Goal: Task Accomplishment & Management: Use online tool/utility

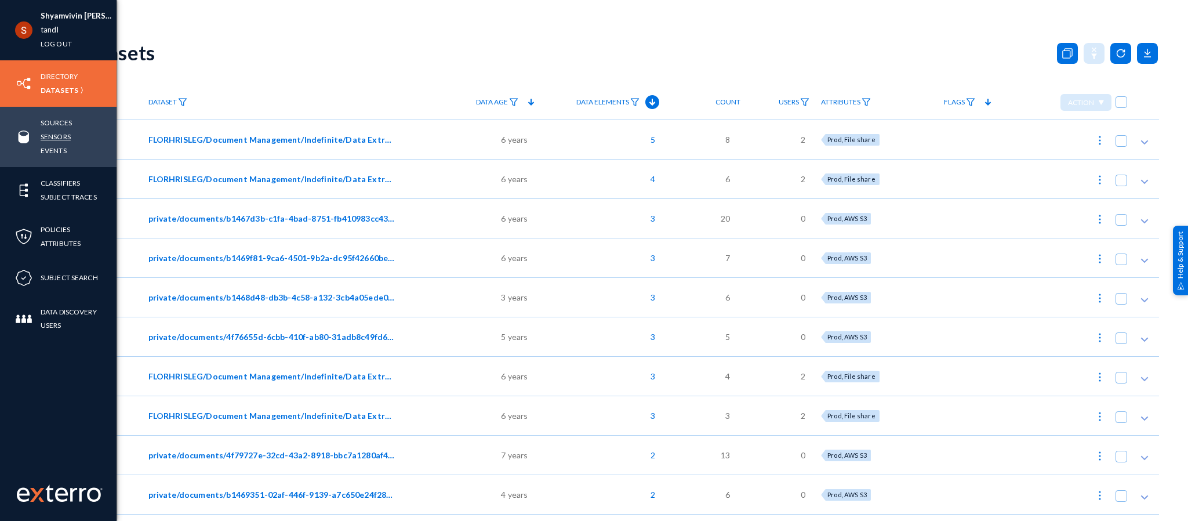
click at [57, 141] on link "Sensors" at bounding box center [56, 136] width 30 height 13
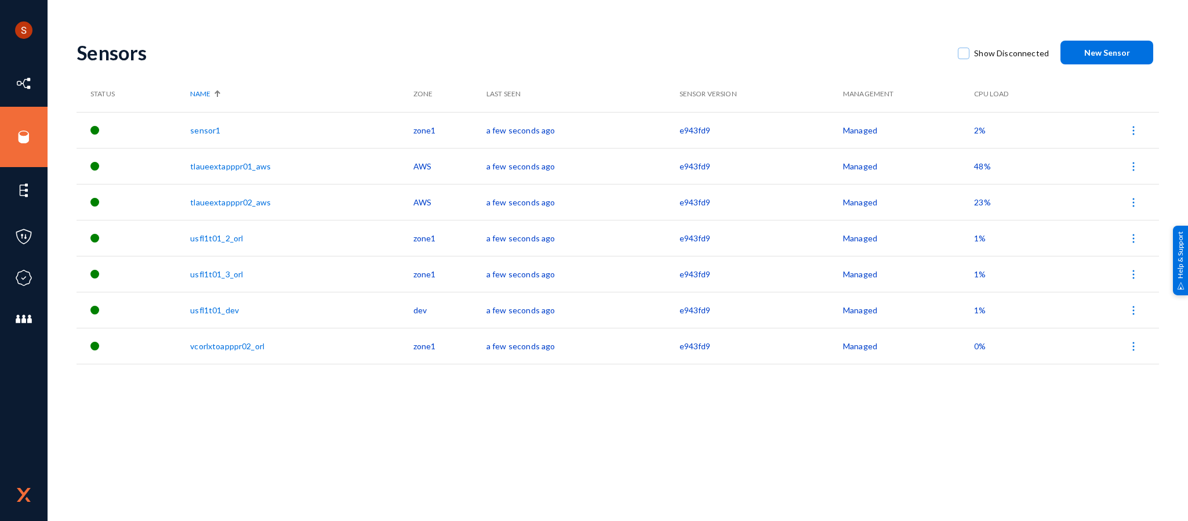
click at [210, 133] on link "sensor1" at bounding box center [205, 130] width 30 height 10
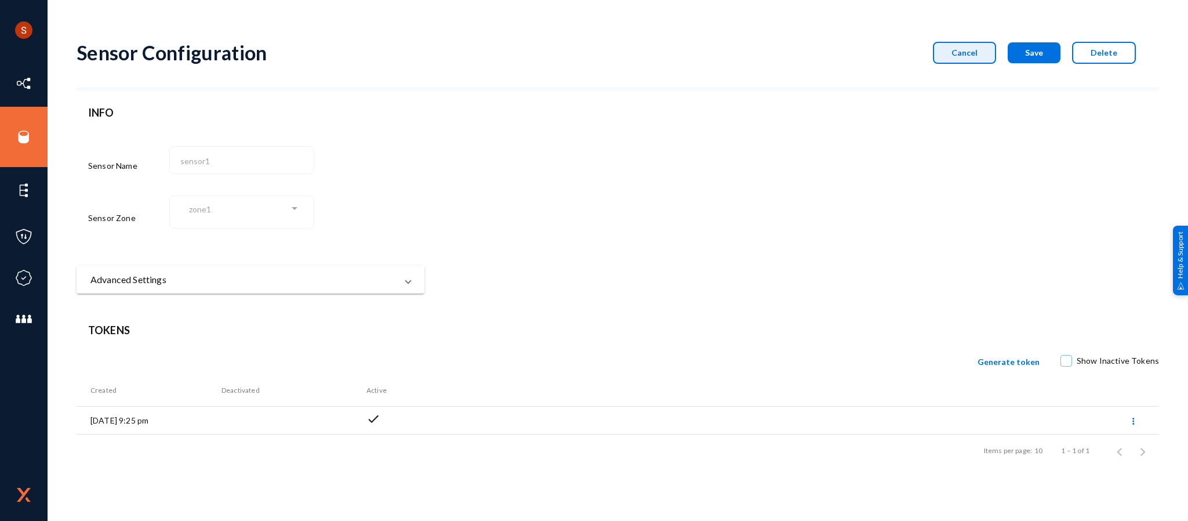
click at [969, 50] on span "Cancel" at bounding box center [965, 53] width 26 height 10
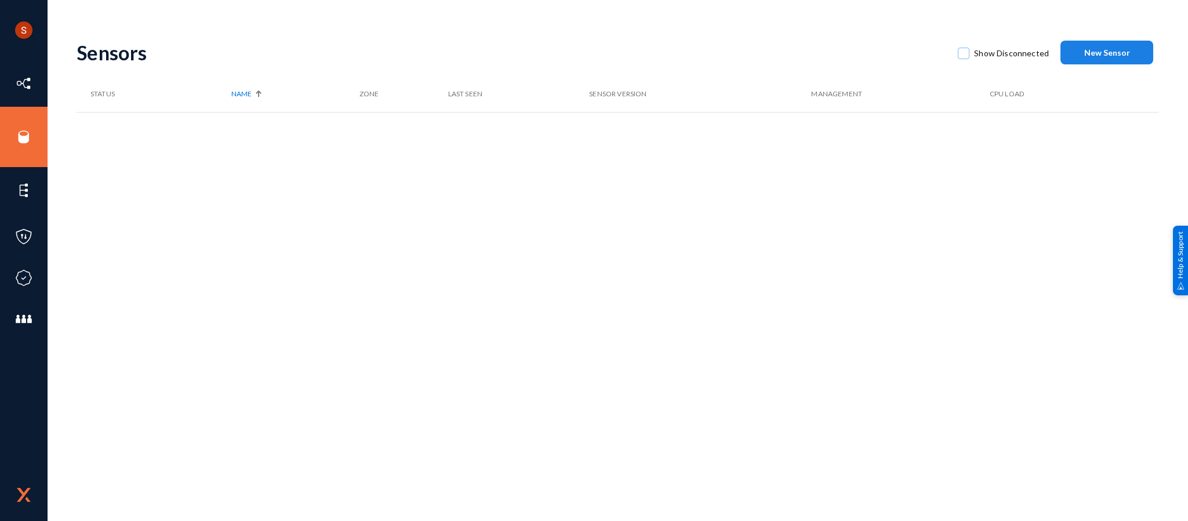
click at [1105, 44] on button "New Sensor" at bounding box center [1107, 53] width 93 height 24
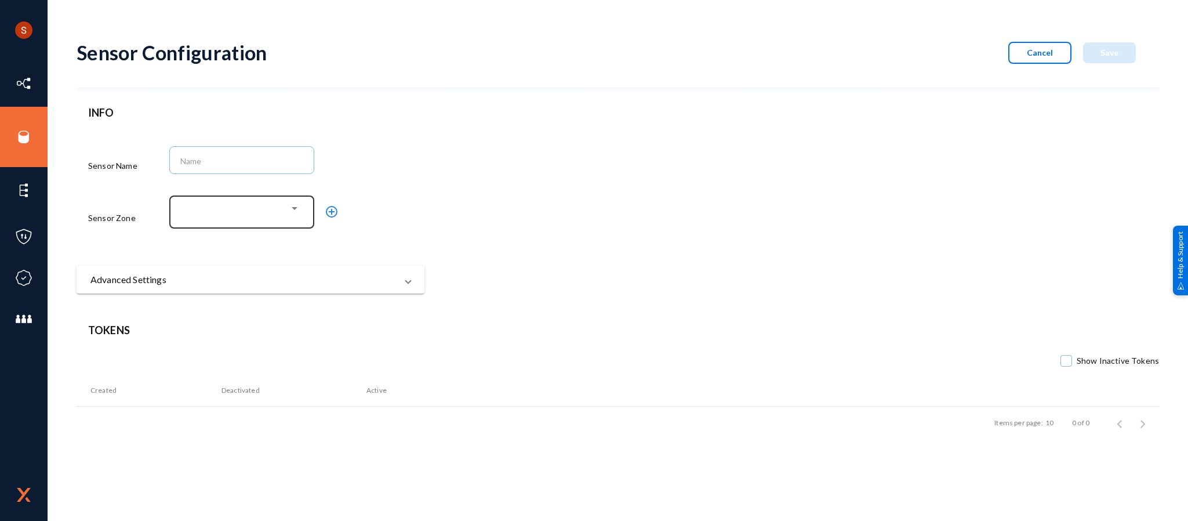
click at [252, 223] on div at bounding box center [242, 211] width 133 height 35
click at [234, 210] on span "zone1" at bounding box center [243, 207] width 111 height 21
